Goal: Entertainment & Leisure: Consume media (video, audio)

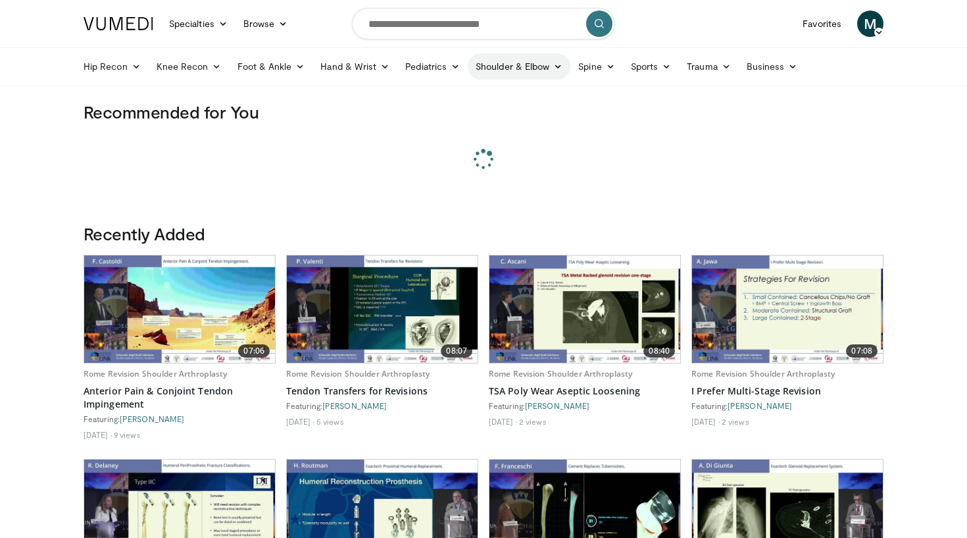
click at [509, 70] on link "Shoulder & Elbow" at bounding box center [519, 66] width 103 height 26
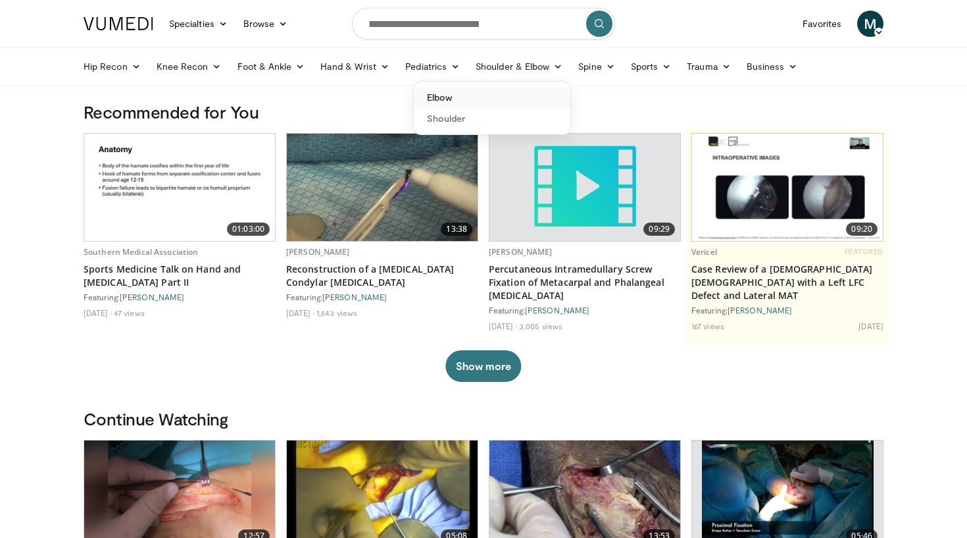
click at [447, 94] on link "Elbow" at bounding box center [492, 97] width 157 height 21
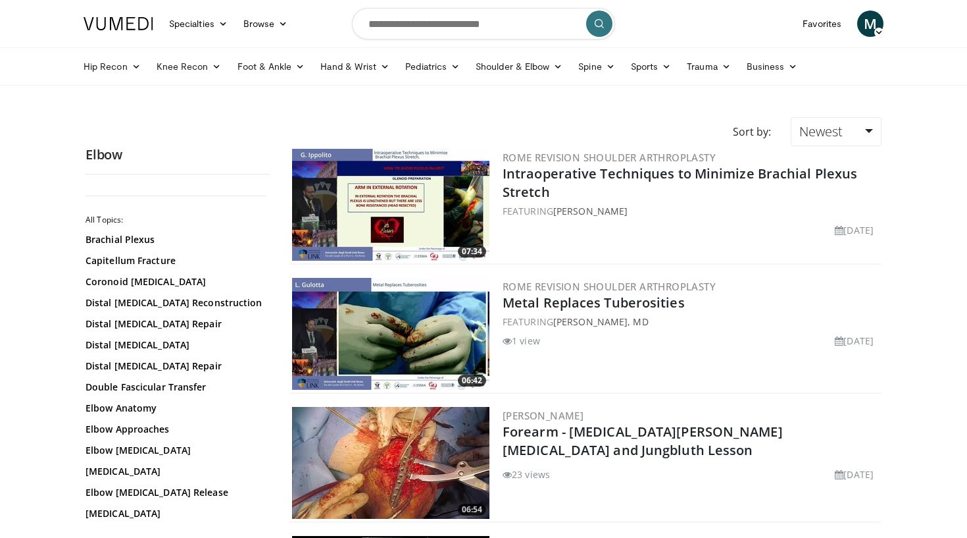
click at [149, 322] on link "Distal [MEDICAL_DATA] Repair" at bounding box center [175, 323] width 178 height 13
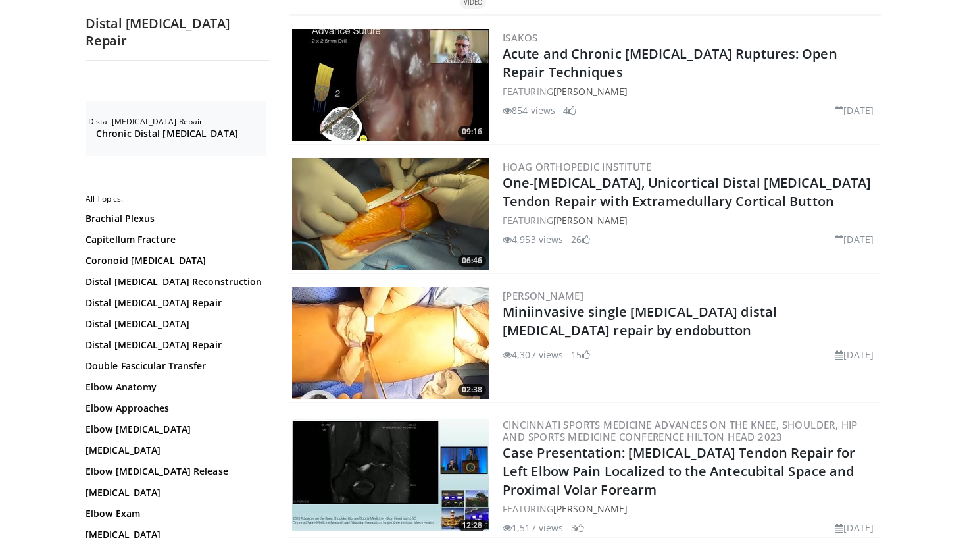
scroll to position [1023, 0]
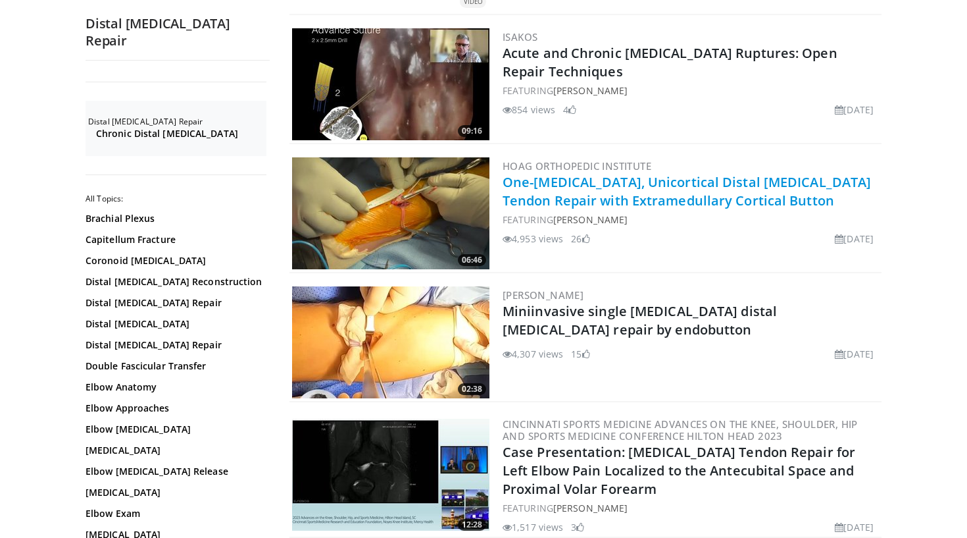
click at [618, 203] on link "One-[MEDICAL_DATA], Unicortical Distal [MEDICAL_DATA] Tendon Repair with Extram…" at bounding box center [687, 191] width 368 height 36
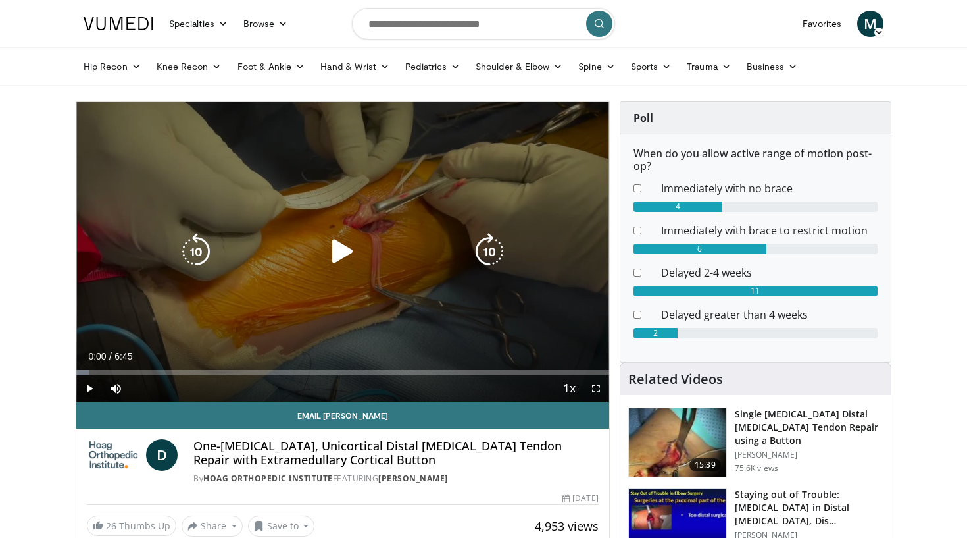
click at [352, 265] on icon "Video Player" at bounding box center [342, 251] width 37 height 37
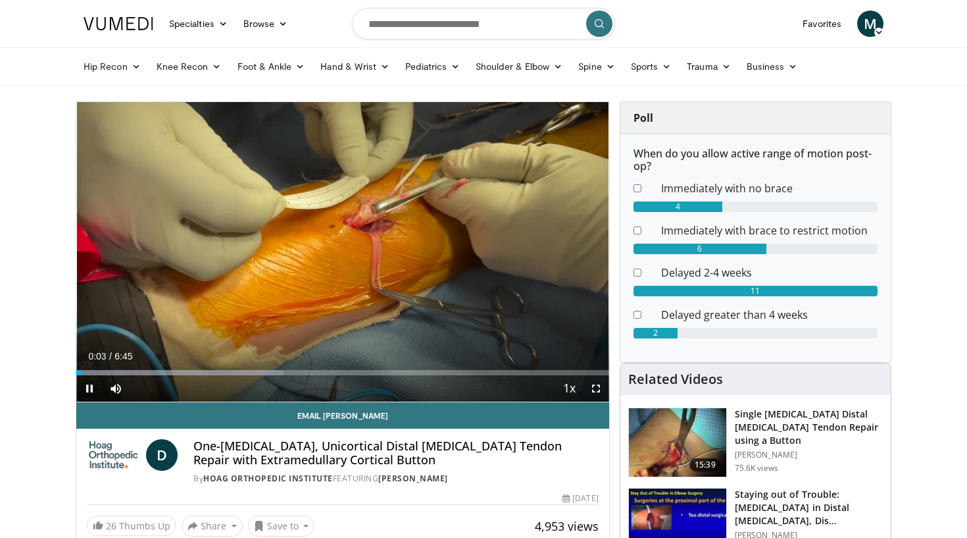
click at [591, 388] on span "Video Player" at bounding box center [596, 388] width 26 height 26
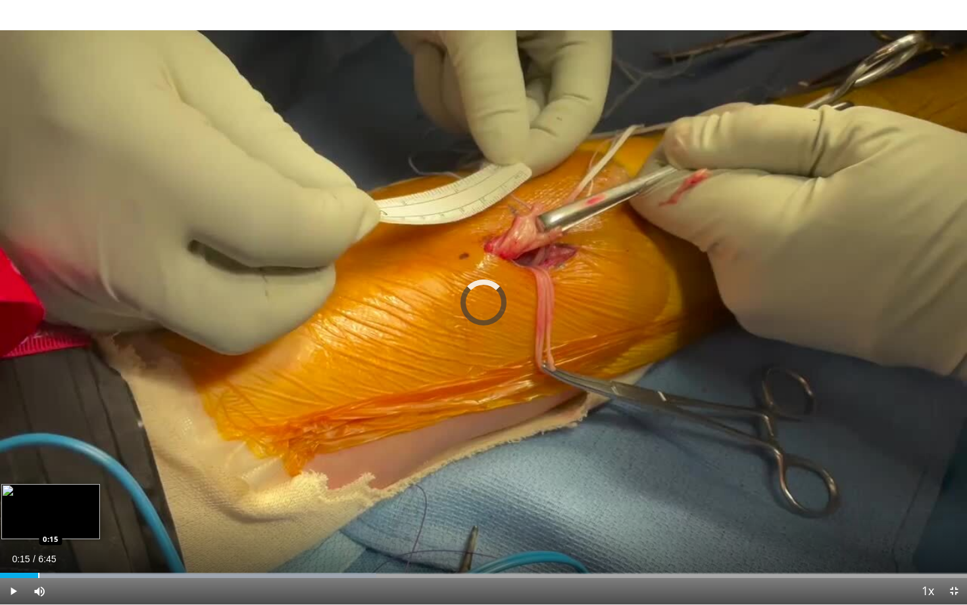
click at [38, 537] on div "Progress Bar" at bounding box center [38, 575] width 1 height 5
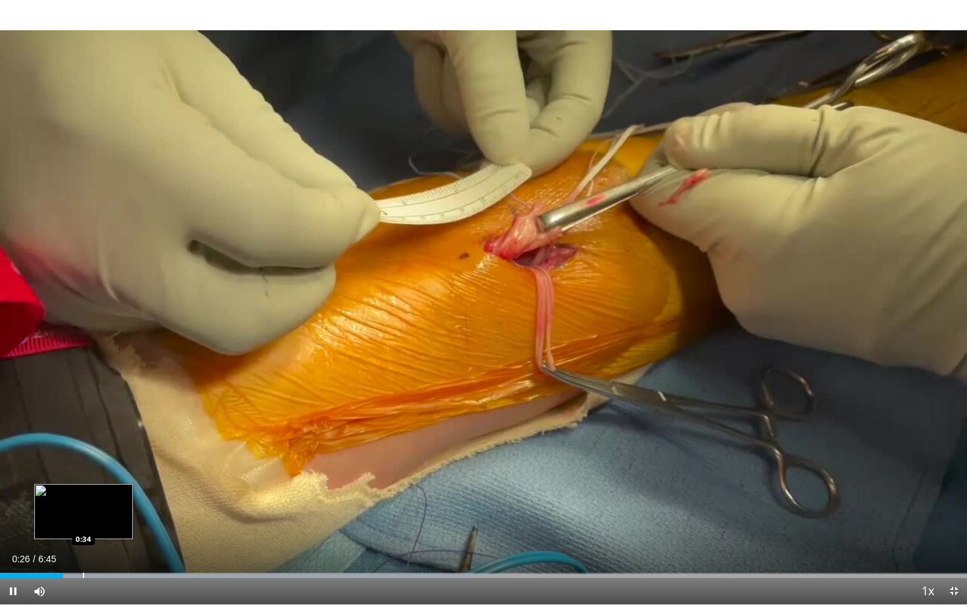
click at [84, 537] on div "Progress Bar" at bounding box center [83, 575] width 1 height 5
click at [116, 537] on div "Progress Bar" at bounding box center [116, 575] width 1 height 5
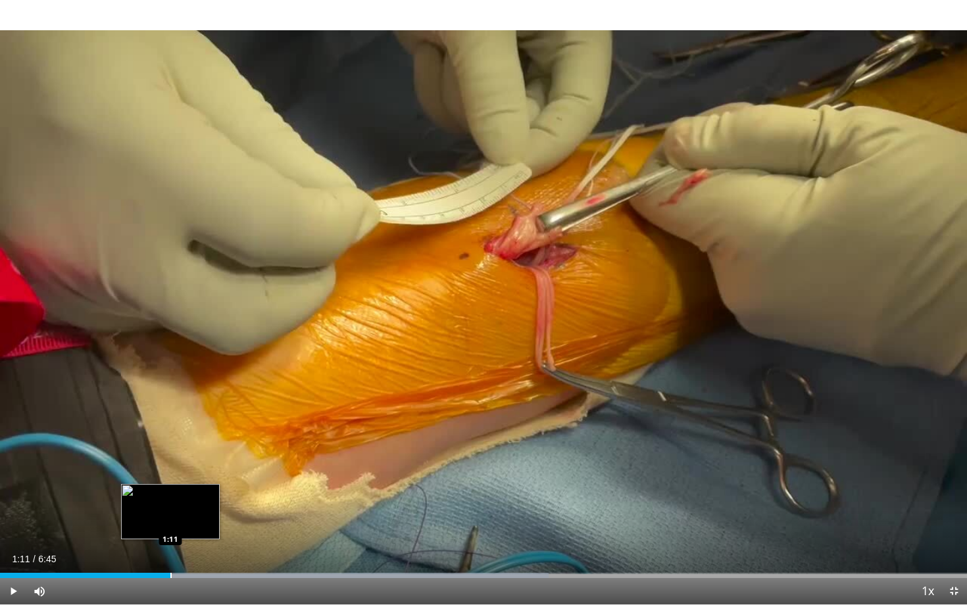
click at [170, 537] on div "Loaded : 56.76% 1:16 1:11" at bounding box center [483, 572] width 967 height 13
click at [163, 537] on div "Progress Bar" at bounding box center [163, 575] width 1 height 5
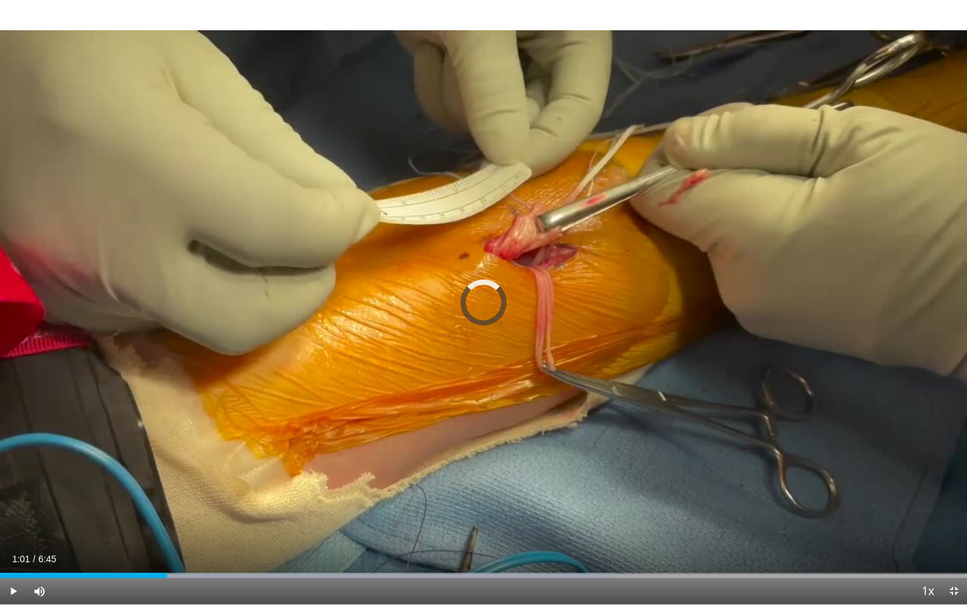
click at [147, 537] on div "Progress Bar" at bounding box center [147, 575] width 1 height 5
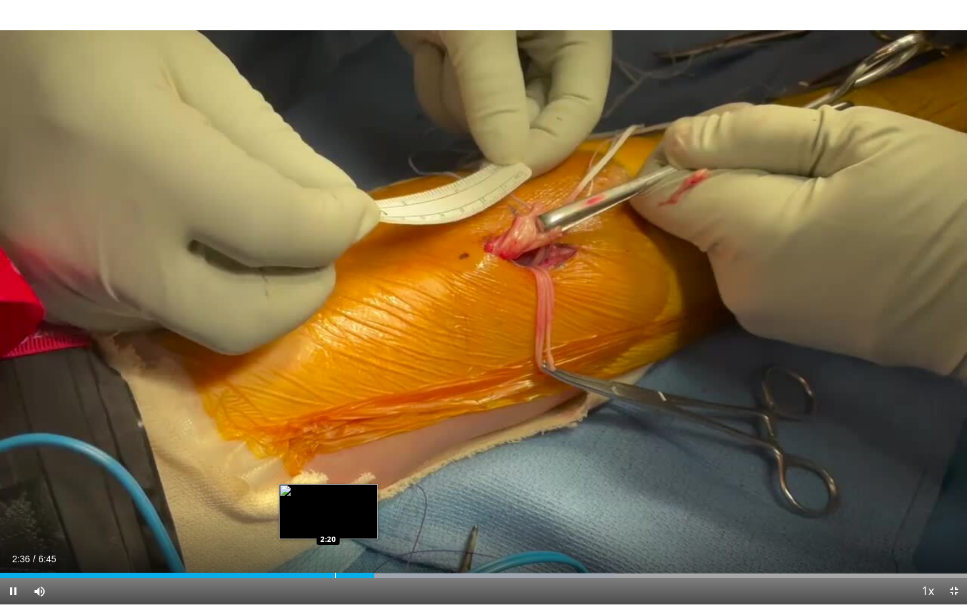
click at [335, 537] on div "Progress Bar" at bounding box center [335, 575] width 1 height 5
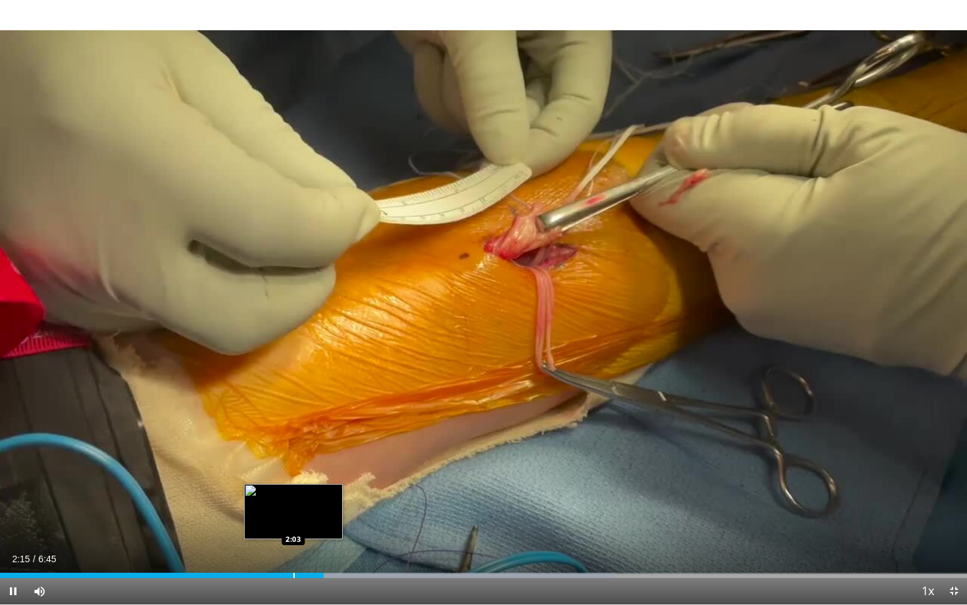
click at [293, 537] on div "Loaded : 63.51% 2:15 2:03" at bounding box center [483, 572] width 967 height 13
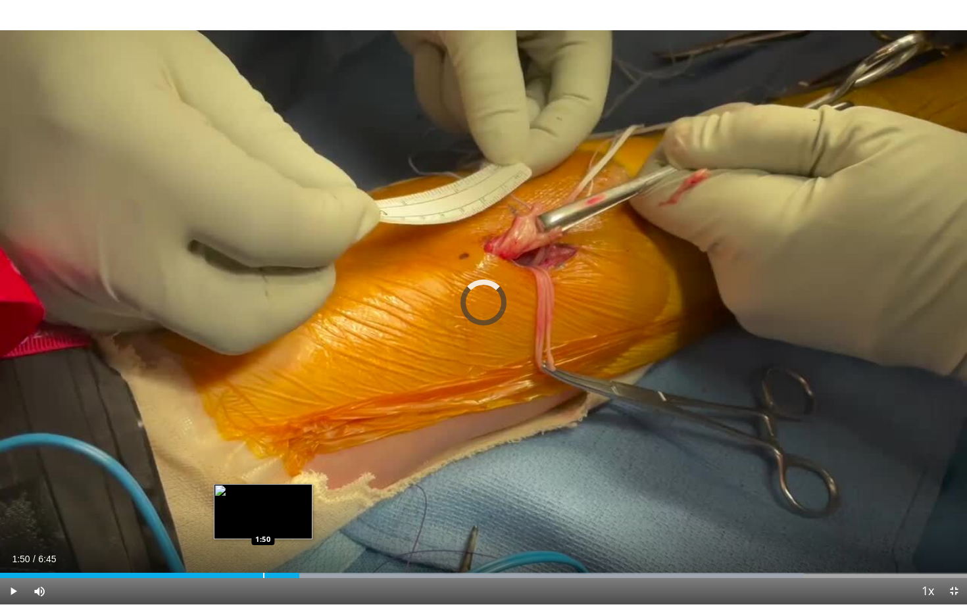
click at [263, 537] on div "Progress Bar" at bounding box center [263, 575] width 1 height 5
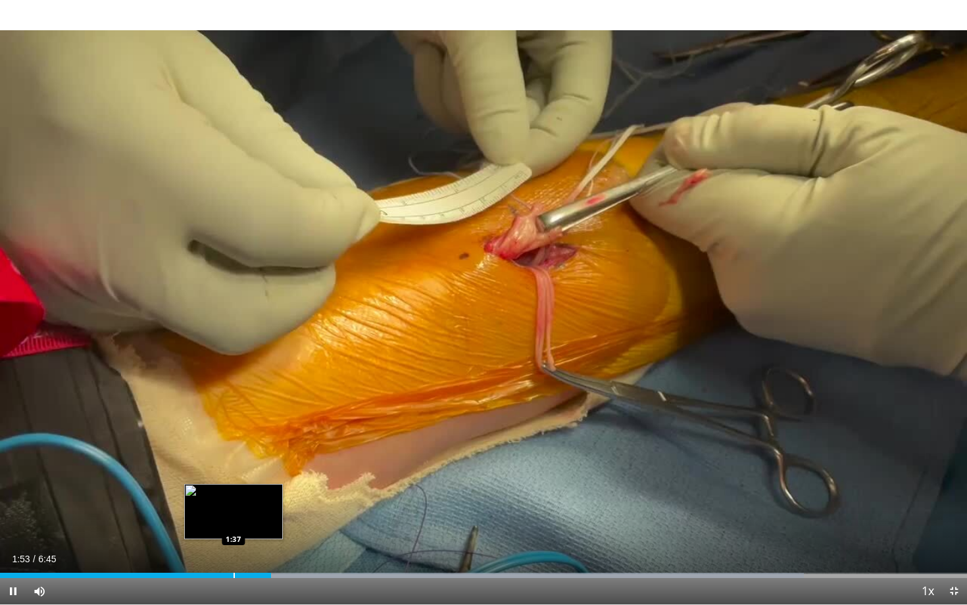
click at [234, 537] on div "Progress Bar" at bounding box center [234, 575] width 1 height 5
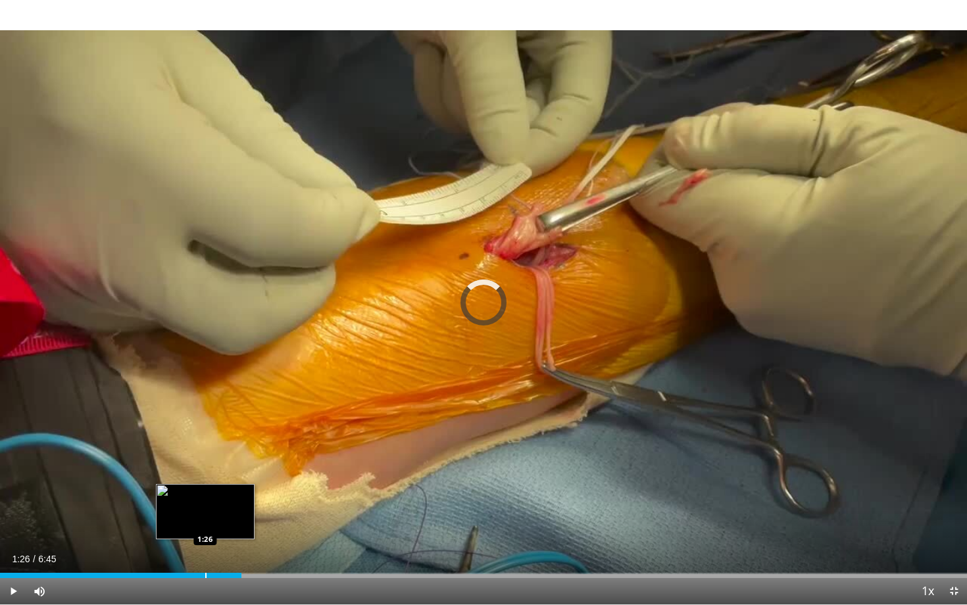
click at [205, 537] on div "Loaded : 24.67% 1:41 1:26" at bounding box center [483, 572] width 967 height 13
click at [190, 537] on div "Loaded : 21.98% 1:29 1:19" at bounding box center [483, 572] width 967 height 13
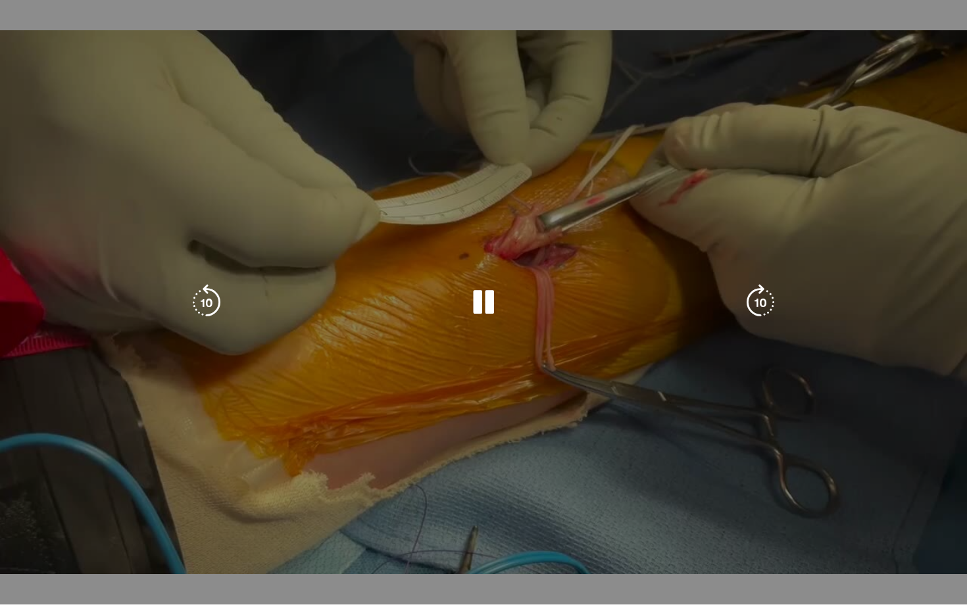
click at [194, 507] on div "10 seconds Tap to unmute" at bounding box center [483, 302] width 967 height 605
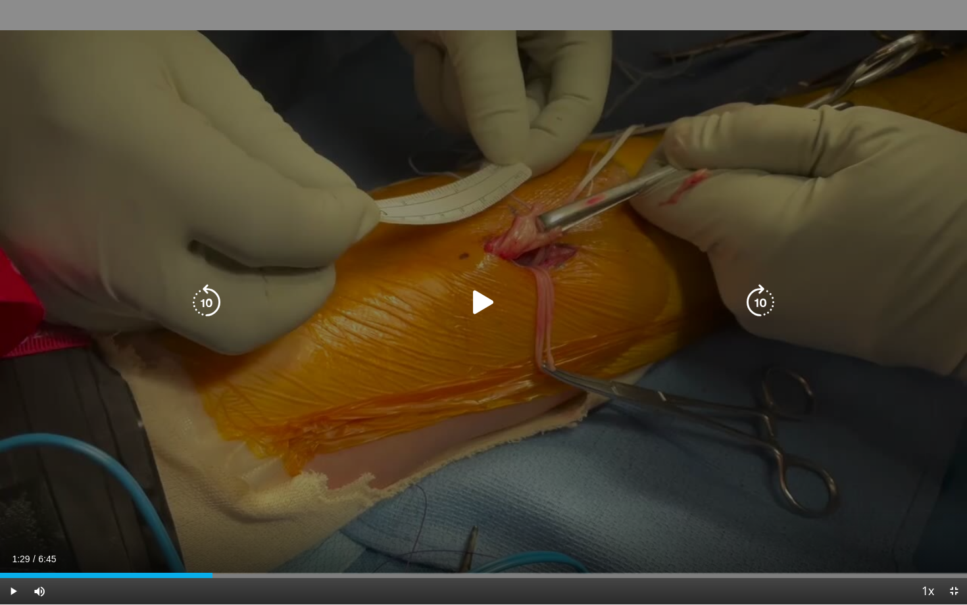
click at [339, 447] on div "10 seconds Tap to unmute" at bounding box center [483, 302] width 967 height 605
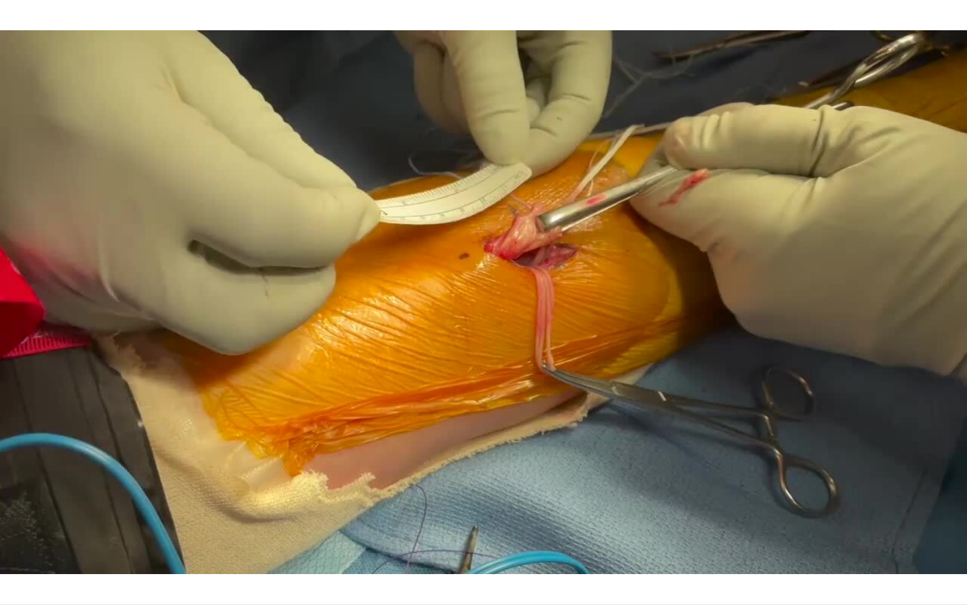
click at [339, 447] on div "10 seconds Tap to unmute" at bounding box center [483, 302] width 967 height 605
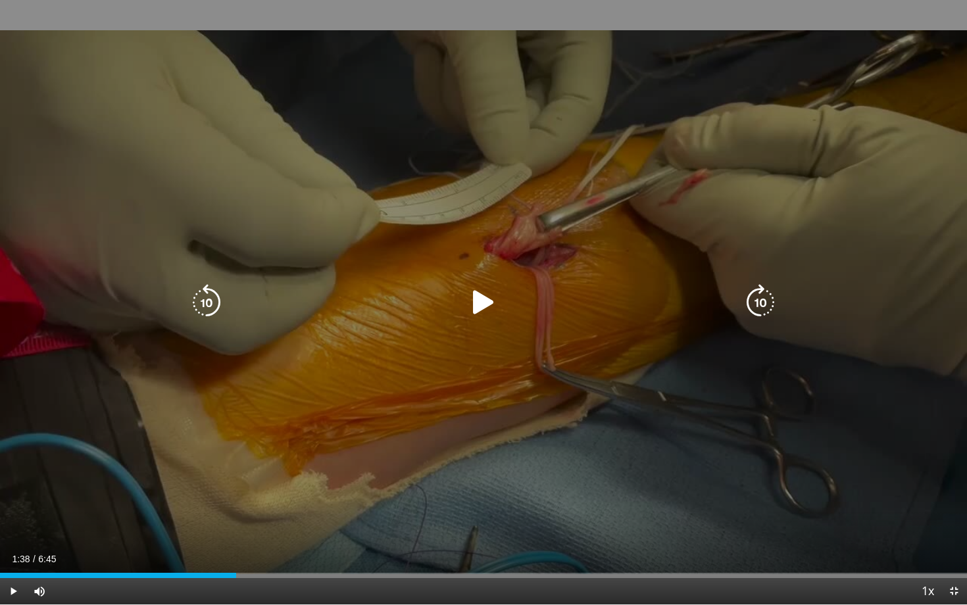
click at [436, 412] on div "10 seconds Tap to unmute" at bounding box center [483, 302] width 967 height 605
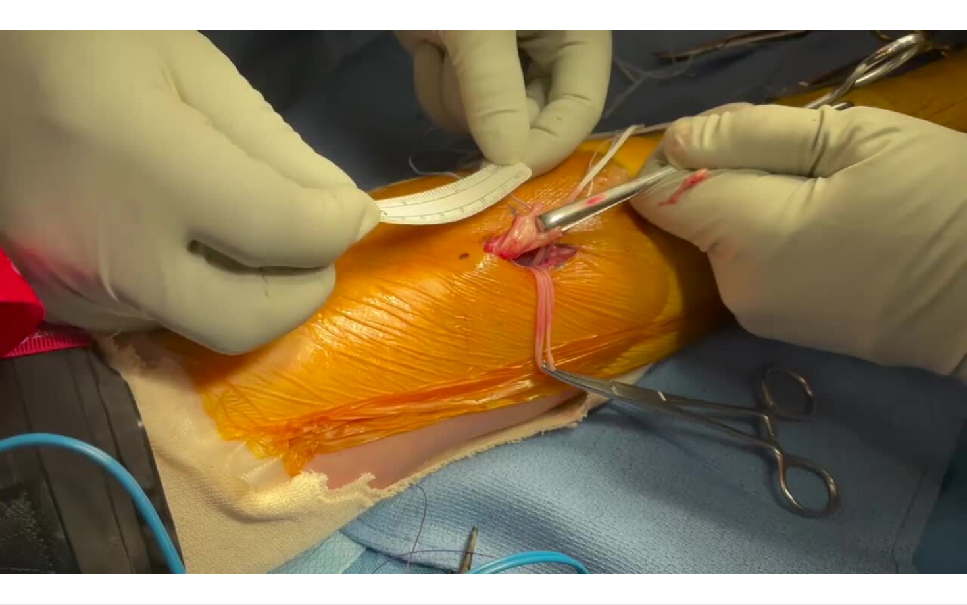
click at [436, 412] on div "10 seconds Tap to unmute" at bounding box center [483, 302] width 967 height 605
